Goal: Task Accomplishment & Management: Use online tool/utility

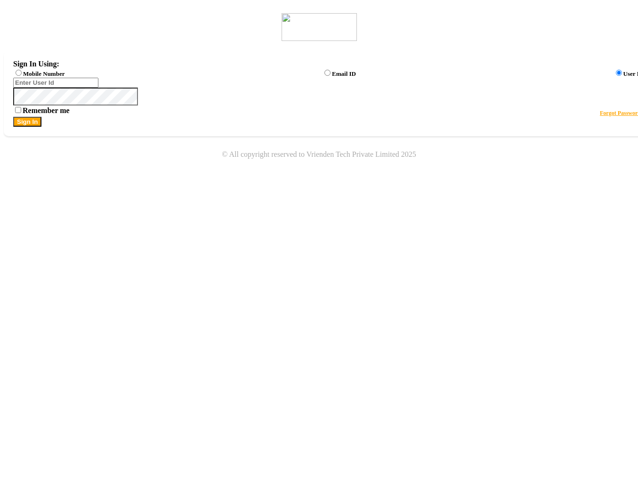
click at [65, 74] on label "Mobile Number" at bounding box center [43, 73] width 41 height 7
click at [22, 74] on input "Mobile Number" at bounding box center [19, 73] width 6 height 6
radio input "true"
radio input "false"
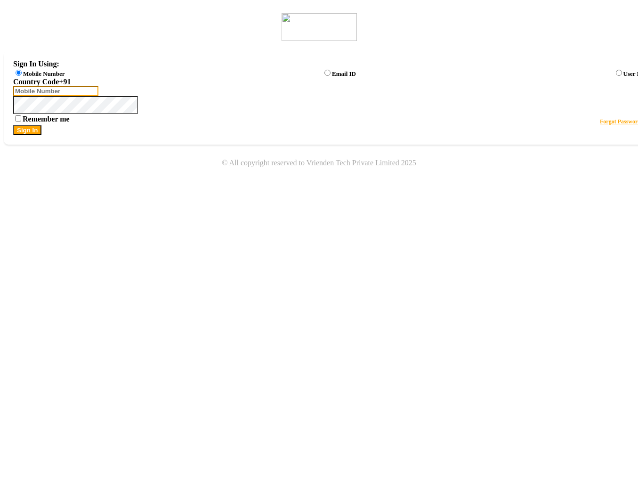
click at [98, 95] on input "Username" at bounding box center [55, 91] width 85 height 10
type input "123123123"
click at [41, 135] on button "Sign In" at bounding box center [27, 130] width 28 height 10
